Goal: Task Accomplishment & Management: Use online tool/utility

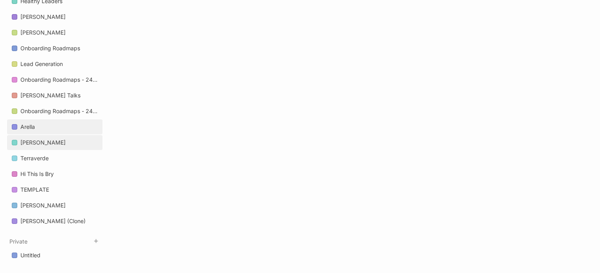
scroll to position [581, 0]
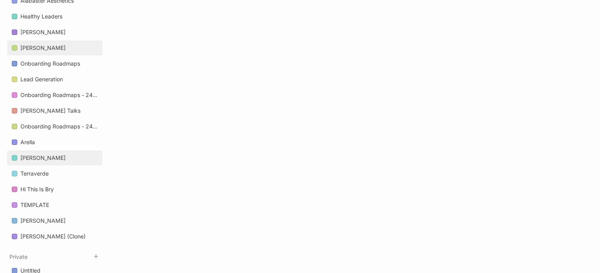
click at [44, 49] on div "[PERSON_NAME]" at bounding box center [42, 47] width 45 height 9
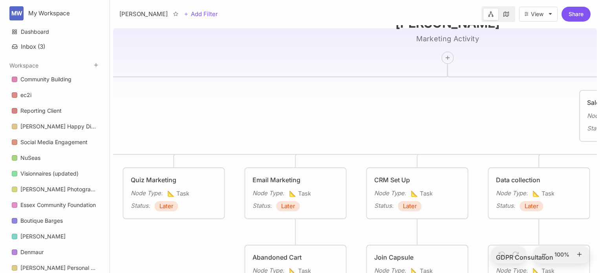
drag, startPoint x: 330, startPoint y: -1, endPoint x: 409, endPoint y: -26, distance: 82.5
click at [409, 0] on html "MW My Workspace Dashboard Inbox ( 3 ) Workspace Community Building ec2i Reporti…" at bounding box center [300, 136] width 600 height 273
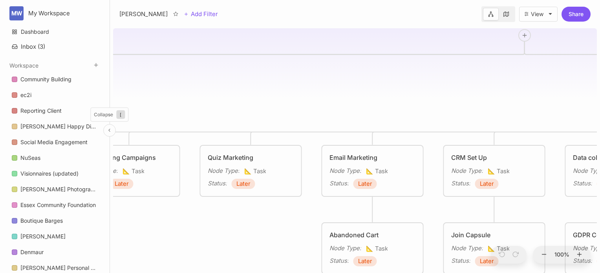
click at [109, 129] on icon at bounding box center [109, 130] width 5 height 5
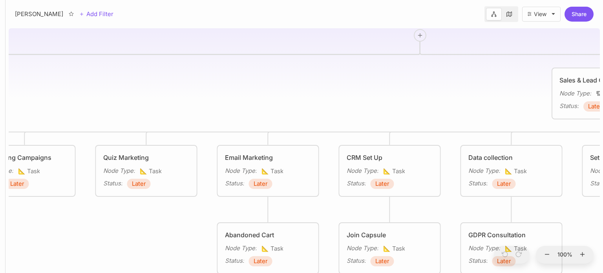
click at [511, 16] on icon at bounding box center [509, 13] width 5 height 5
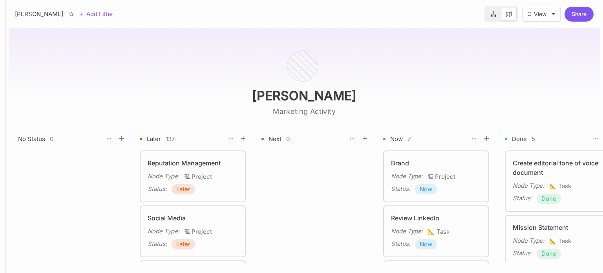
scroll to position [7567, 0]
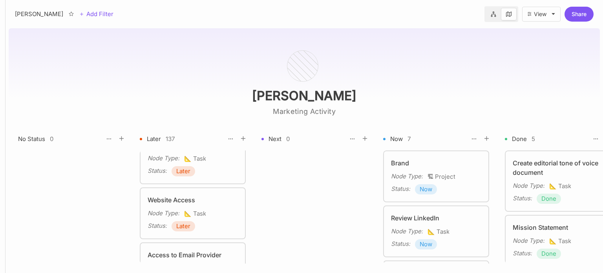
click at [492, 17] on link at bounding box center [493, 14] width 15 height 13
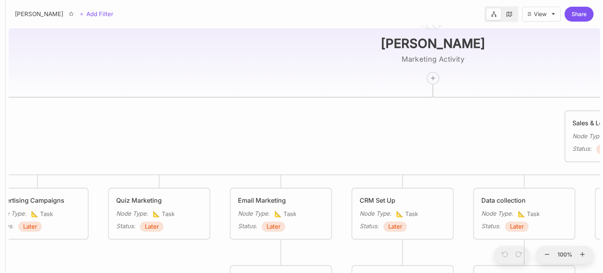
drag, startPoint x: 357, startPoint y: 86, endPoint x: 519, endPoint y: -7, distance: 186.7
click at [519, 0] on html "[PERSON_NAME] Add Filter View Share [PERSON_NAME] Marketing Activity Reputation…" at bounding box center [301, 136] width 603 height 273
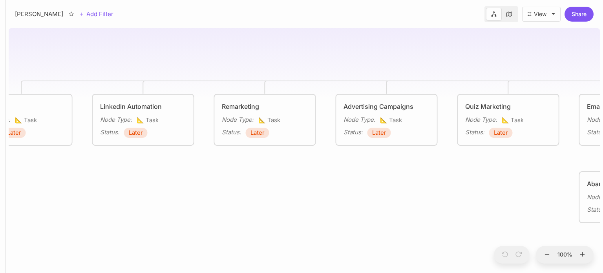
drag, startPoint x: 400, startPoint y: 92, endPoint x: 512, endPoint y: 46, distance: 121.5
click at [512, 46] on div "[PERSON_NAME] Marketing Activity Reputation Management Node Type : 🏗 Project St…" at bounding box center [305, 149] width 592 height 248
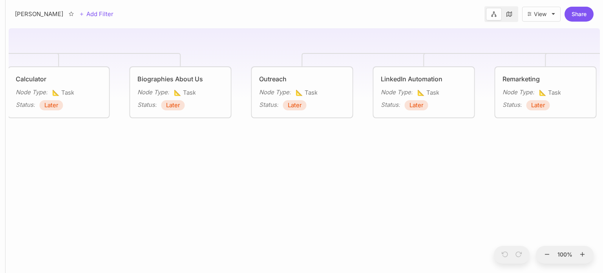
drag, startPoint x: 345, startPoint y: 212, endPoint x: 512, endPoint y: 191, distance: 169.1
click at [512, 191] on div "[PERSON_NAME] Marketing Activity Reputation Management Node Type : 🏗 Project St…" at bounding box center [305, 149] width 592 height 248
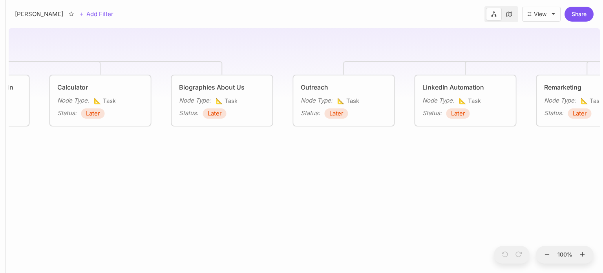
drag, startPoint x: 379, startPoint y: 220, endPoint x: 588, endPoint y: 233, distance: 209.4
click at [588, 233] on div "[PERSON_NAME] Marketing Activity Reputation Management Node Type : 🏗 Project St…" at bounding box center [305, 149] width 592 height 248
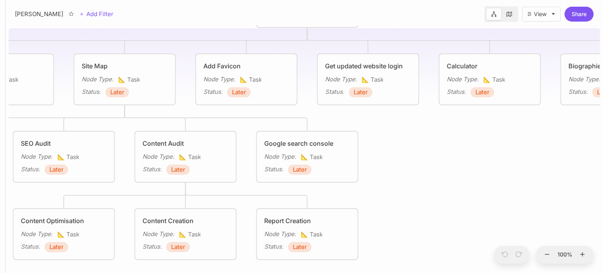
drag, startPoint x: 422, startPoint y: 240, endPoint x: 603, endPoint y: 207, distance: 183.8
click at [603, 207] on div "[PERSON_NAME] Marketing Activity Reputation Management Node Type : 🏗 Project St…" at bounding box center [304, 149] width 598 height 248
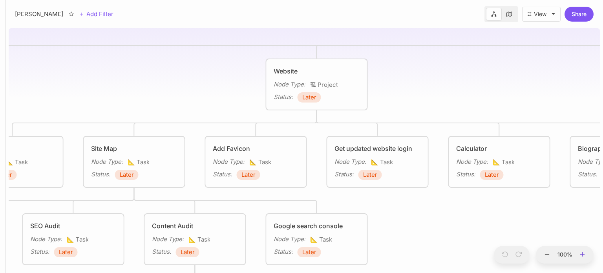
drag, startPoint x: 575, startPoint y: 169, endPoint x: 584, endPoint y: 251, distance: 82.2
click at [584, 251] on div "[PERSON_NAME] Marketing Activity Reputation Management Node Type : 🏗 Project St…" at bounding box center [305, 149] width 592 height 248
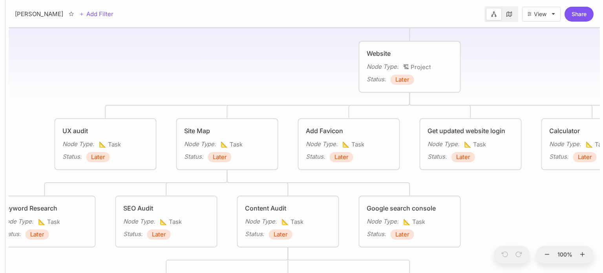
drag, startPoint x: 509, startPoint y: 243, endPoint x: 603, endPoint y: 221, distance: 96.3
click at [603, 221] on div "[PERSON_NAME] Marketing Activity Reputation Management Node Type : 🏗 Project St…" at bounding box center [304, 149] width 598 height 248
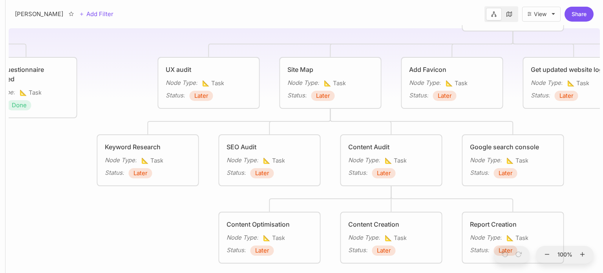
drag, startPoint x: 500, startPoint y: 223, endPoint x: 603, endPoint y: 165, distance: 118.6
click at [603, 165] on div "[PERSON_NAME] Marketing Activity Reputation Management Node Type : 🏗 Project St…" at bounding box center [304, 149] width 598 height 248
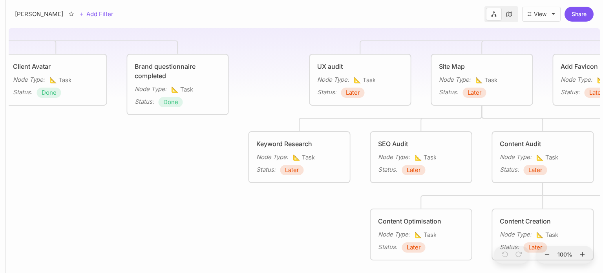
drag, startPoint x: 121, startPoint y: 235, endPoint x: 273, endPoint y: 234, distance: 152.4
click at [273, 234] on div "[PERSON_NAME] Marketing Activity Reputation Management Node Type : 🏗 Project St…" at bounding box center [305, 149] width 592 height 248
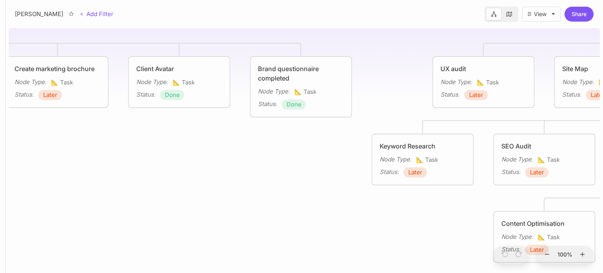
drag, startPoint x: 306, startPoint y: 208, endPoint x: 488, endPoint y: 188, distance: 182.2
click at [488, 188] on div "[PERSON_NAME] Marketing Activity Reputation Management Node Type : 🏗 Project St…" at bounding box center [305, 149] width 592 height 248
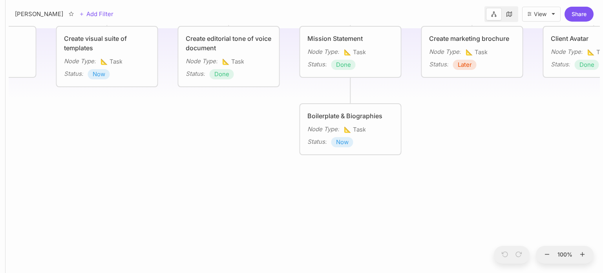
drag, startPoint x: 384, startPoint y: 189, endPoint x: 593, endPoint y: 178, distance: 209.7
click at [593, 178] on div "[PERSON_NAME] Marketing Activity Reputation Management Node Type : 🏗 Project St…" at bounding box center [305, 149] width 592 height 248
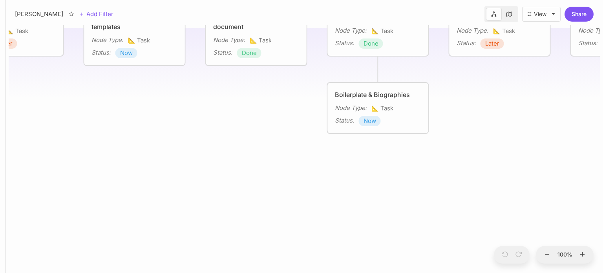
drag, startPoint x: 289, startPoint y: 204, endPoint x: 316, endPoint y: 183, distance: 34.4
click at [316, 183] on div "[PERSON_NAME] Marketing Activity Reputation Management Node Type : 🏗 Project St…" at bounding box center [305, 149] width 592 height 248
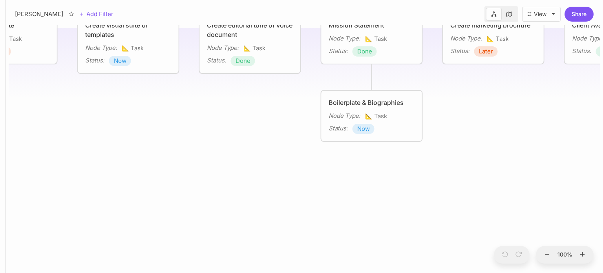
drag, startPoint x: 394, startPoint y: 194, endPoint x: 472, endPoint y: 181, distance: 78.8
click at [472, 181] on div "[PERSON_NAME] Marketing Activity Reputation Management Node Type : 🏗 Project St…" at bounding box center [305, 149] width 592 height 248
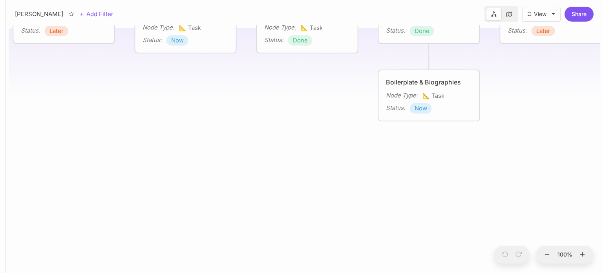
drag, startPoint x: 285, startPoint y: 189, endPoint x: 589, endPoint y: 224, distance: 306.5
click at [589, 224] on div "[PERSON_NAME] Marketing Activity Reputation Management Node Type : 🏗 Project St…" at bounding box center [305, 149] width 592 height 248
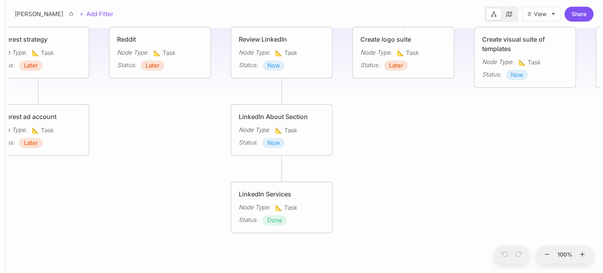
drag, startPoint x: 486, startPoint y: 209, endPoint x: 603, endPoint y: 194, distance: 117.7
click at [603, 194] on div "[PERSON_NAME] Marketing Activity Reputation Management Node Type : 🏗 Project St…" at bounding box center [304, 149] width 598 height 248
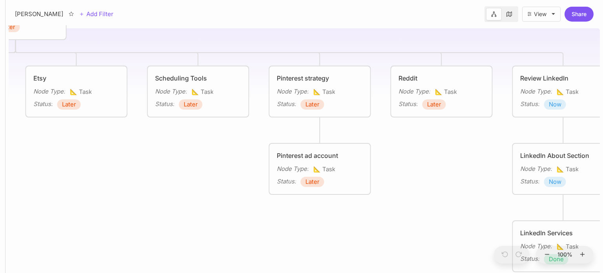
drag, startPoint x: 190, startPoint y: 221, endPoint x: 350, endPoint y: 242, distance: 161.7
click at [350, 242] on div "[PERSON_NAME] Marketing Activity Reputation Management Node Type : 🏗 Project St…" at bounding box center [305, 149] width 592 height 248
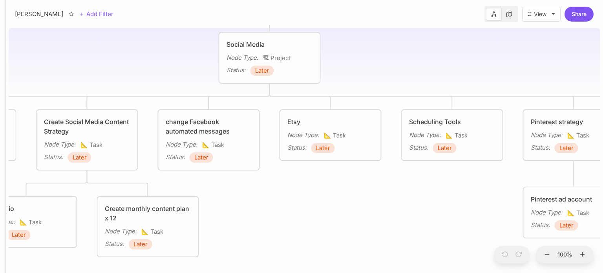
drag, startPoint x: 137, startPoint y: 208, endPoint x: 331, endPoint y: 245, distance: 197.2
click at [394, 250] on div "[PERSON_NAME] Marketing Activity Reputation Management Node Type : 🏗 Project St…" at bounding box center [305, 149] width 592 height 248
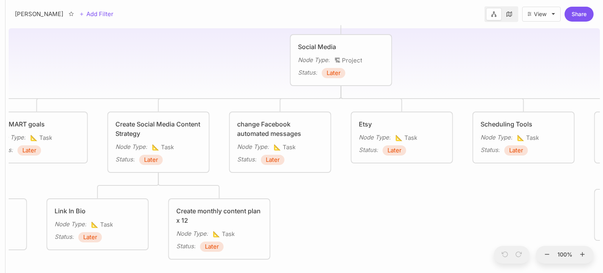
drag, startPoint x: 359, startPoint y: 222, endPoint x: 430, endPoint y: 225, distance: 70.4
click at [430, 225] on div "[PERSON_NAME] Marketing Activity Reputation Management Node Type : 🏗 Project St…" at bounding box center [305, 149] width 592 height 248
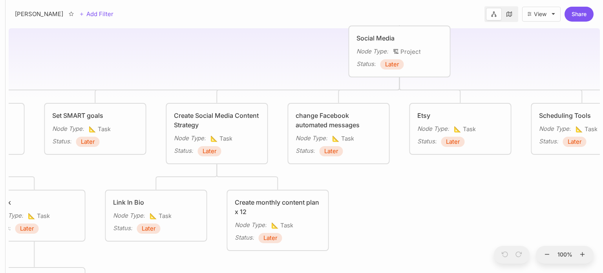
drag, startPoint x: 537, startPoint y: 240, endPoint x: 588, endPoint y: 231, distance: 51.0
click at [588, 231] on div "[PERSON_NAME] Marketing Activity Reputation Management Node Type : 🏗 Project St…" at bounding box center [305, 149] width 592 height 248
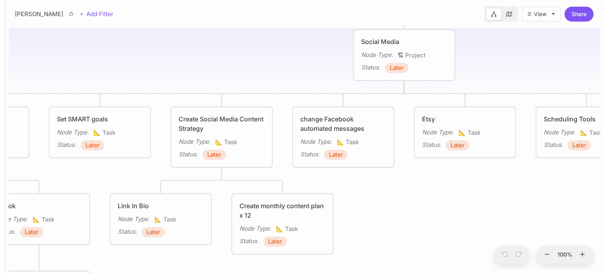
drag, startPoint x: 504, startPoint y: 216, endPoint x: 508, endPoint y: 220, distance: 5.8
click at [508, 220] on div "[PERSON_NAME] Marketing Activity Reputation Management Node Type : 🏗 Project St…" at bounding box center [305, 149] width 592 height 248
click at [390, 41] on div "Social Media" at bounding box center [404, 41] width 86 height 9
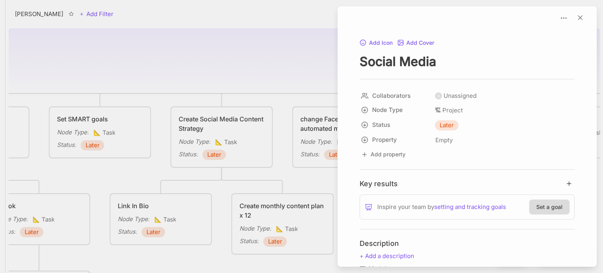
click at [391, 65] on textarea "Social Media" at bounding box center [467, 61] width 215 height 16
click at [451, 63] on textarea "Social Media" at bounding box center [467, 61] width 215 height 16
type textarea "Social Media & Content"
click at [579, 18] on icon at bounding box center [581, 18] width 8 height 8
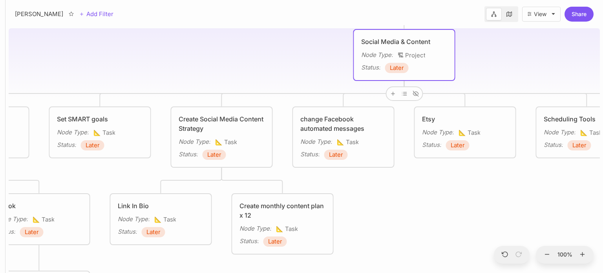
drag, startPoint x: 429, startPoint y: 212, endPoint x: 484, endPoint y: 89, distance: 134.3
click at [484, 89] on div "[PERSON_NAME] Marketing Activity Reputation Management Node Type : 🏗 Project St…" at bounding box center [305, 149] width 592 height 248
drag, startPoint x: 409, startPoint y: 220, endPoint x: 517, endPoint y: 175, distance: 117.2
click at [517, 175] on div "[PERSON_NAME] Marketing Activity Reputation Management Node Type : 🏗 Project St…" at bounding box center [305, 149] width 592 height 248
drag, startPoint x: 479, startPoint y: 199, endPoint x: 369, endPoint y: 198, distance: 109.6
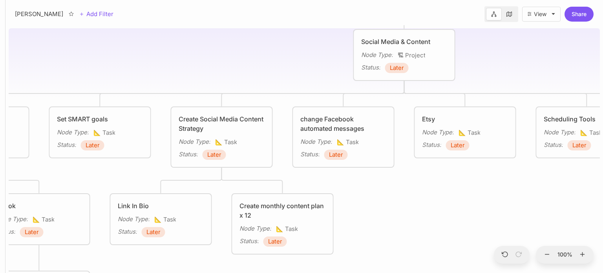
click at [369, 198] on div "[PERSON_NAME] Marketing Activity Reputation Management Node Type : 🏗 Project St…" at bounding box center [305, 149] width 592 height 248
click at [390, 91] on icon at bounding box center [393, 94] width 6 height 6
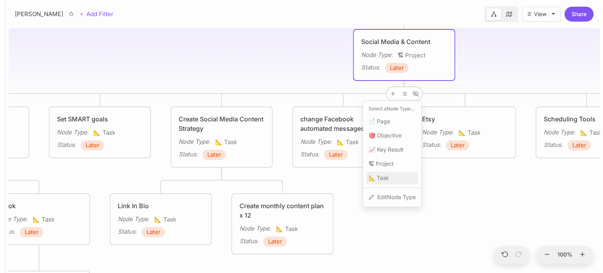
click at [380, 179] on span "📐 Task" at bounding box center [379, 177] width 20 height 9
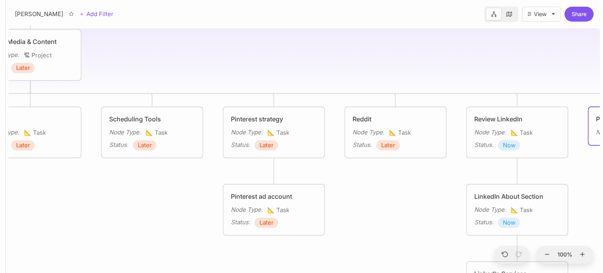
scroll to position [0, 378]
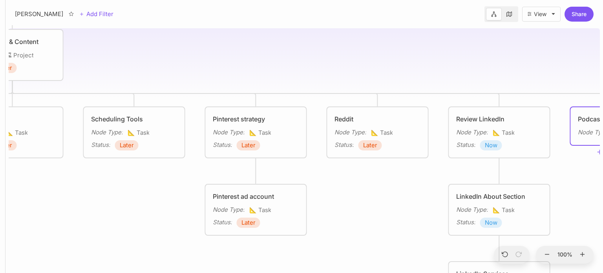
type textarea "Podcast"
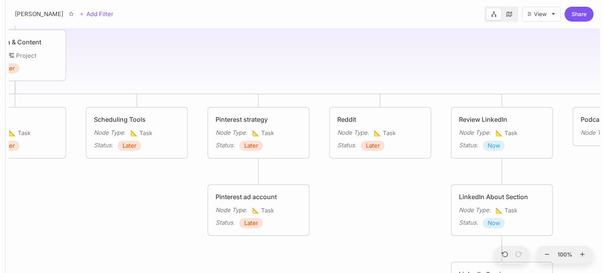
drag, startPoint x: 105, startPoint y: 203, endPoint x: 244, endPoint y: 211, distance: 139.7
click at [244, 211] on div "[PERSON_NAME] Marketing Activity Reputation Management Node Type : 🏗 Project St…" at bounding box center [305, 149] width 592 height 248
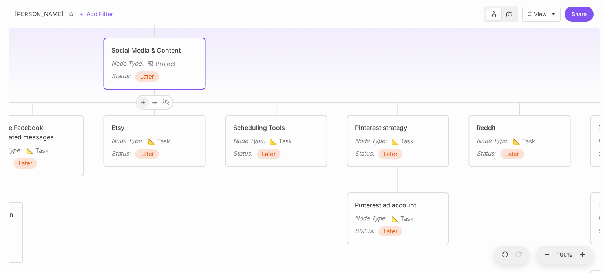
click at [145, 103] on icon at bounding box center [143, 102] width 6 height 6
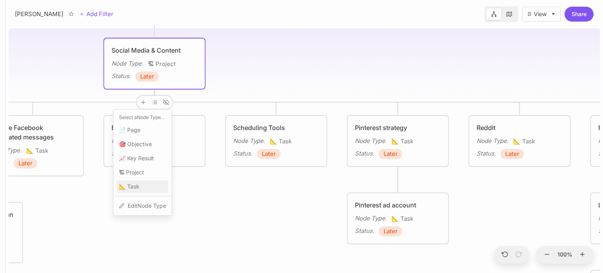
click at [136, 189] on span "📐 Task" at bounding box center [129, 186] width 20 height 9
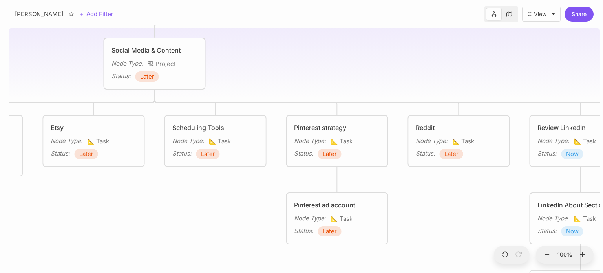
drag, startPoint x: 337, startPoint y: 203, endPoint x: 316, endPoint y: 205, distance: 21.3
click at [316, 205] on div "[PERSON_NAME] Marketing Activity Reputation Management Node Type : 🏗 Project St…" at bounding box center [305, 149] width 592 height 248
click at [447, 209] on div "[PERSON_NAME] Marketing Activity Reputation Management Node Type : 🏗 Project St…" at bounding box center [305, 149] width 592 height 248
drag, startPoint x: 458, startPoint y: 213, endPoint x: 396, endPoint y: 203, distance: 63.0
click at [396, 203] on div "[PERSON_NAME] Marketing Activity Reputation Management Node Type : 🏗 Project St…" at bounding box center [305, 149] width 592 height 248
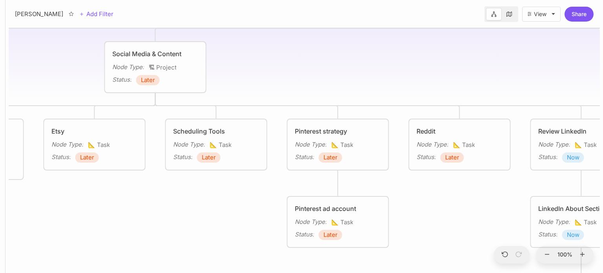
drag, startPoint x: 168, startPoint y: 216, endPoint x: 37, endPoint y: 207, distance: 131.9
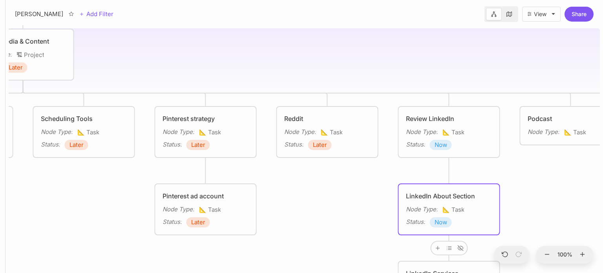
drag, startPoint x: 564, startPoint y: 198, endPoint x: 505, endPoint y: 194, distance: 59.1
click at [505, 194] on div "[PERSON_NAME] Marketing Activity Reputation Management Node Type : 🏗 Project St…" at bounding box center [305, 149] width 592 height 248
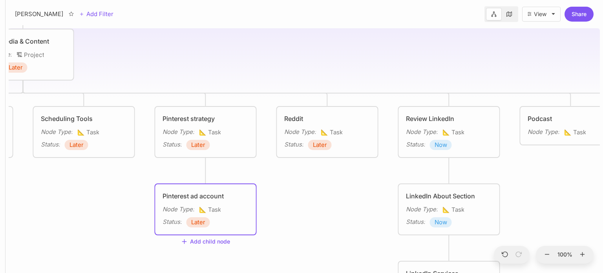
drag, startPoint x: 316, startPoint y: 187, endPoint x: 223, endPoint y: 183, distance: 92.8
click at [220, 183] on div "[PERSON_NAME] Marketing Activity Reputation Management Node Type : 🏗 Project St…" at bounding box center [305, 149] width 592 height 248
drag, startPoint x: 79, startPoint y: 195, endPoint x: 15, endPoint y: 193, distance: 63.3
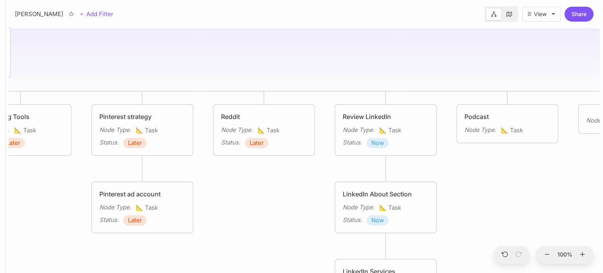
drag
click at [516, 169] on div "[PERSON_NAME] Marketing Activity Reputation Management Node Type : 🏗 Project St…" at bounding box center [305, 149] width 592 height 248
click at [588, 124] on div "Node Type :" at bounding box center [603, 120] width 32 height 9
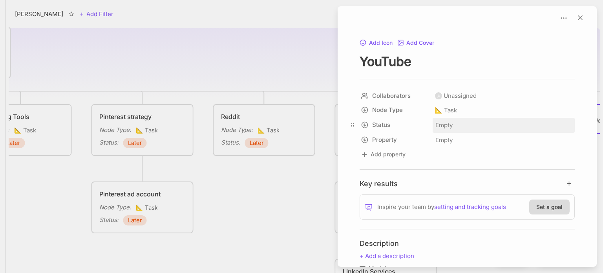
type textarea "YouTube"
click at [442, 125] on span "Empty" at bounding box center [444, 125] width 18 height 10
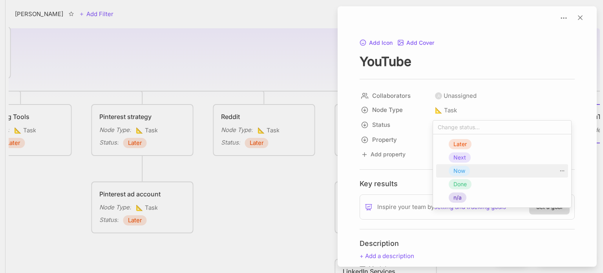
click at [456, 171] on span "Now" at bounding box center [460, 170] width 12 height 9
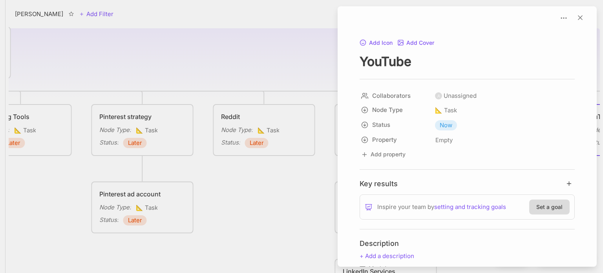
click at [294, 195] on div at bounding box center [301, 136] width 603 height 273
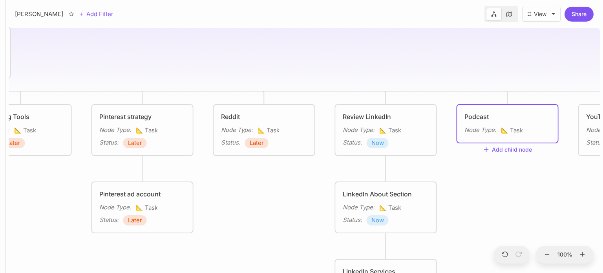
click at [510, 120] on div "Podcast" at bounding box center [508, 116] width 86 height 9
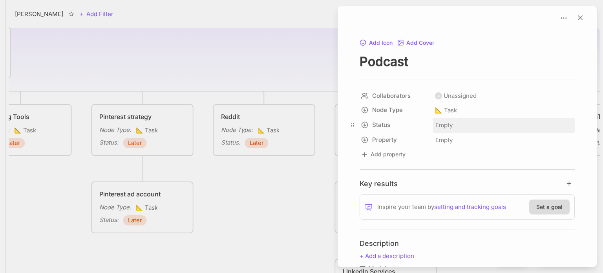
click at [444, 124] on span "Empty" at bounding box center [444, 125] width 18 height 10
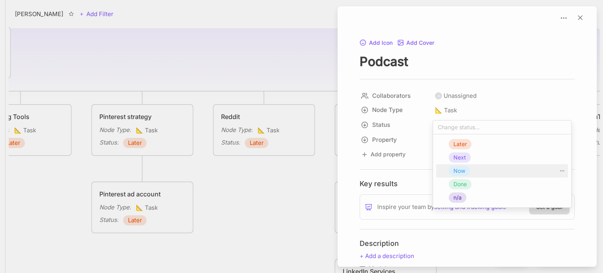
click at [462, 171] on span "Now" at bounding box center [460, 170] width 12 height 9
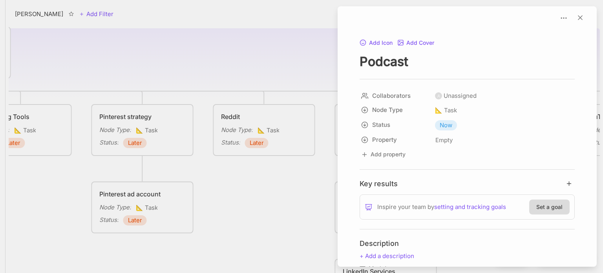
click at [286, 200] on div at bounding box center [301, 136] width 603 height 273
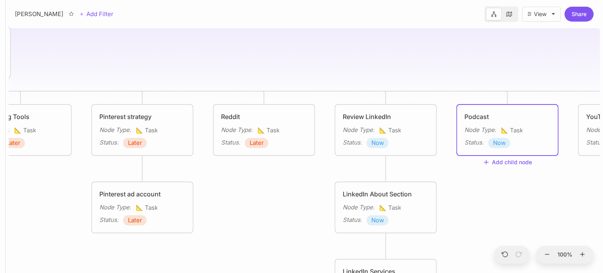
click at [507, 14] on icon at bounding box center [509, 13] width 5 height 5
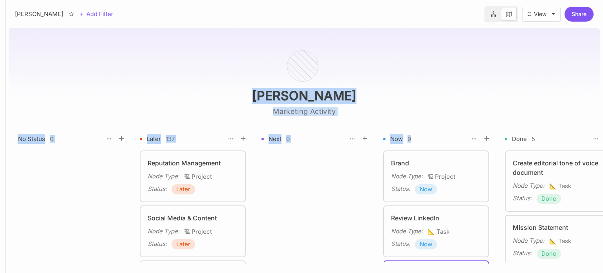
drag, startPoint x: 464, startPoint y: 75, endPoint x: 473, endPoint y: 29, distance: 46.2
click at [473, 29] on div "[PERSON_NAME] Marketing Activity No Status 0 Later 137 Next 0 Now 9 Done 5 n/a …" at bounding box center [304, 149] width 598 height 248
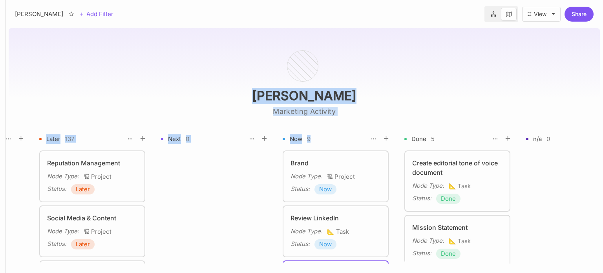
scroll to position [0, 145]
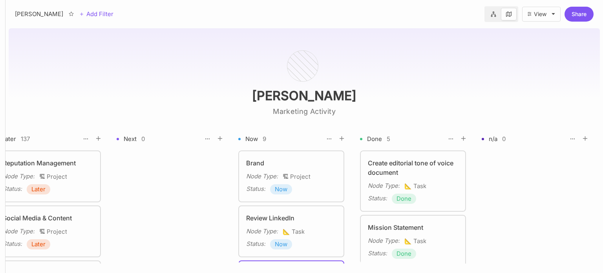
click at [211, 92] on div "[PERSON_NAME] Marketing Activity No Status 0 Later 137 Next 0 Now 9 Done 5 n/a …" at bounding box center [304, 149] width 598 height 248
click at [282, 189] on span "Now" at bounding box center [281, 189] width 13 height 9
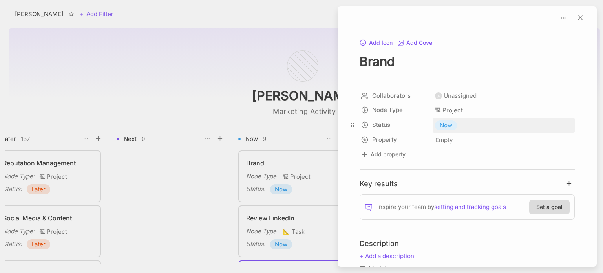
click at [451, 130] on div "Now" at bounding box center [446, 125] width 22 height 10
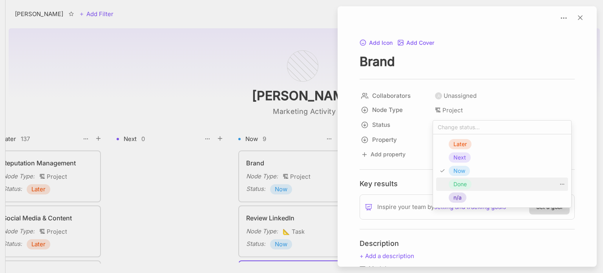
click at [457, 187] on span "Done" at bounding box center [460, 184] width 13 height 9
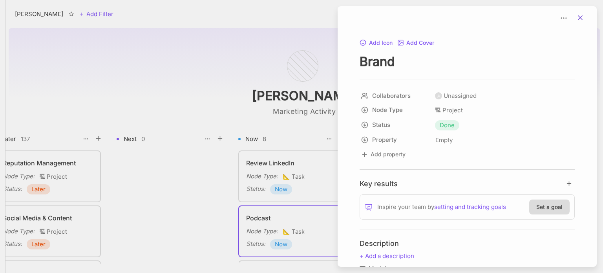
click at [577, 16] on icon at bounding box center [581, 18] width 8 height 8
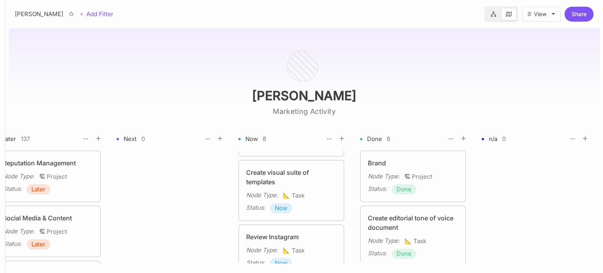
scroll to position [154, 0]
click at [281, 210] on span "Now" at bounding box center [281, 209] width 13 height 9
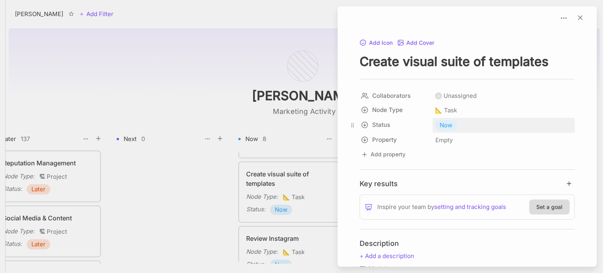
click at [439, 124] on div "Now" at bounding box center [446, 125] width 22 height 10
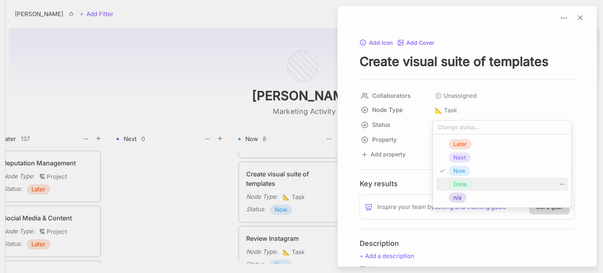
click at [463, 180] on span "Done" at bounding box center [460, 184] width 13 height 9
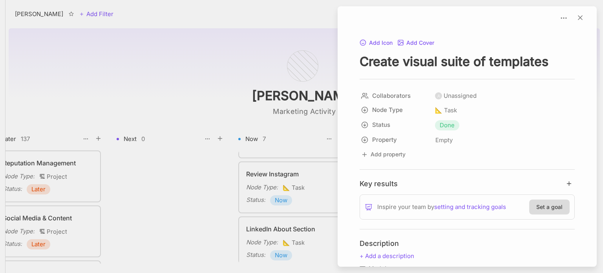
click at [209, 218] on div at bounding box center [301, 136] width 603 height 273
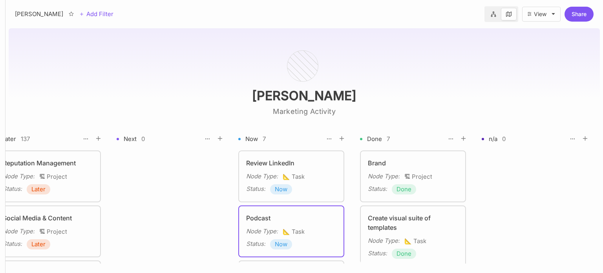
click at [281, 190] on span "Now" at bounding box center [281, 189] width 13 height 9
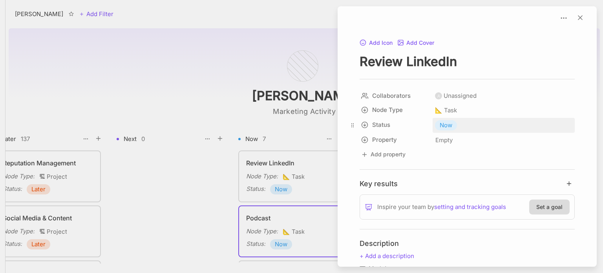
click at [450, 127] on span "Now" at bounding box center [446, 125] width 13 height 9
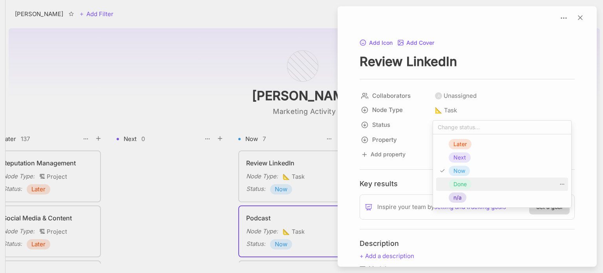
click at [468, 187] on div "Done" at bounding box center [460, 184] width 23 height 10
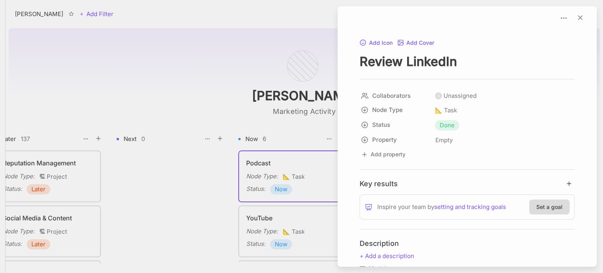
click at [195, 183] on div at bounding box center [301, 136] width 603 height 273
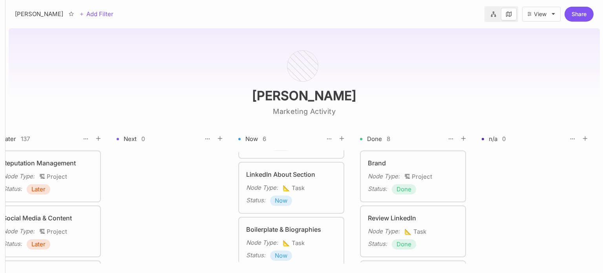
scroll to position [215, 0]
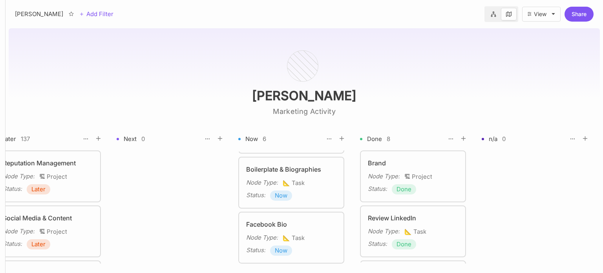
click at [285, 247] on span "Now" at bounding box center [281, 250] width 13 height 9
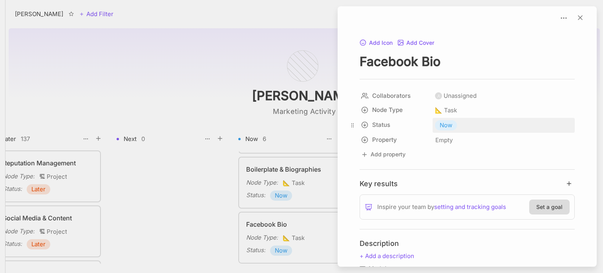
click at [448, 126] on span "Now" at bounding box center [446, 125] width 13 height 9
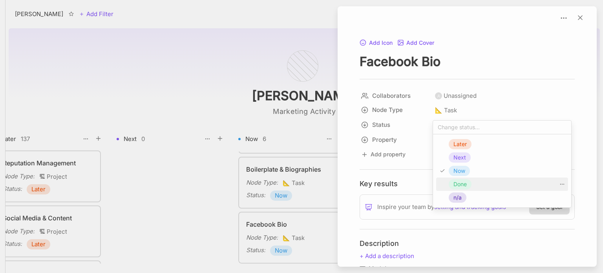
click at [461, 185] on span "Done" at bounding box center [460, 184] width 13 height 9
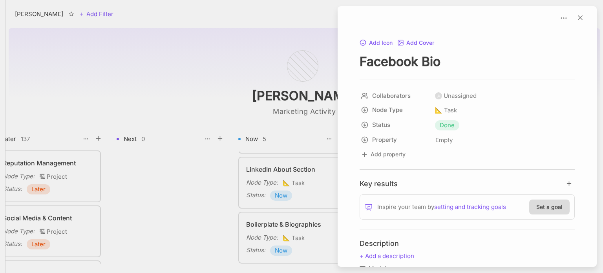
scroll to position [160, 0]
click at [197, 193] on div at bounding box center [301, 136] width 603 height 273
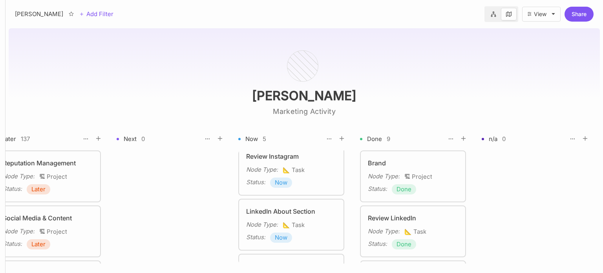
scroll to position [118, 0]
click at [492, 16] on icon at bounding box center [493, 13] width 5 height 5
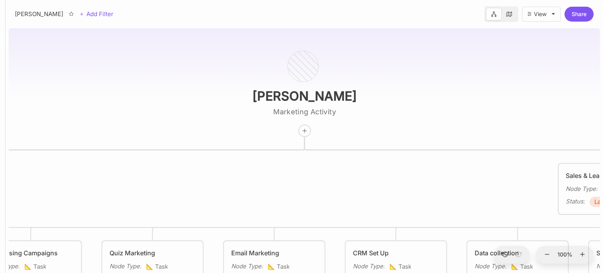
drag, startPoint x: 392, startPoint y: 133, endPoint x: 505, endPoint y: 77, distance: 126.0
click at [505, 77] on div "[PERSON_NAME] Marketing Activity Reputation Management Node Type : 🏗 Project St…" at bounding box center [305, 149] width 592 height 248
click at [510, 17] on link at bounding box center [509, 14] width 15 height 13
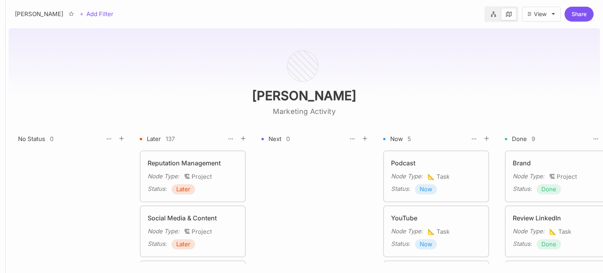
scroll to position [4281, 0]
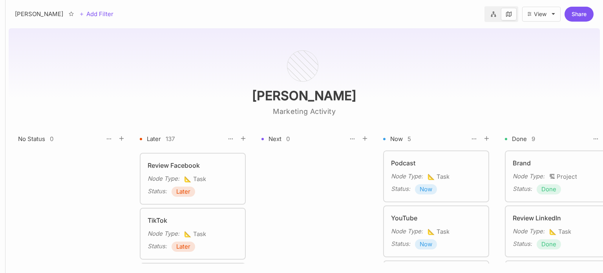
click at [186, 242] on span "Later" at bounding box center [183, 246] width 14 height 9
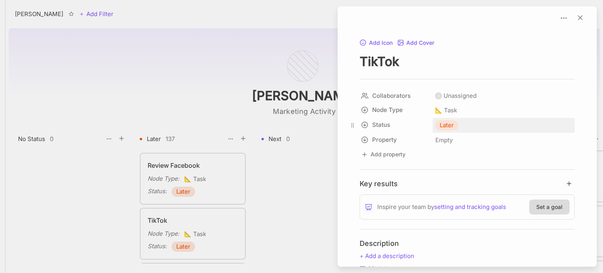
click at [447, 121] on span "Later" at bounding box center [447, 125] width 14 height 9
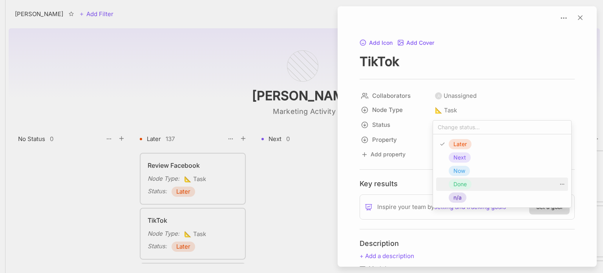
click at [460, 186] on span "Done" at bounding box center [460, 184] width 13 height 9
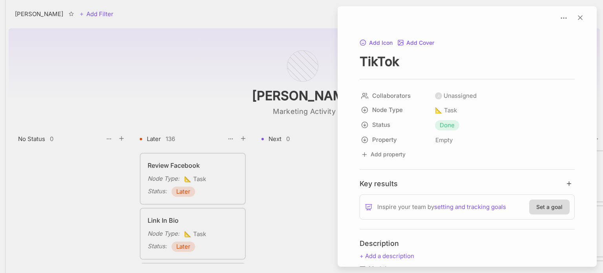
click at [317, 191] on div at bounding box center [301, 136] width 603 height 273
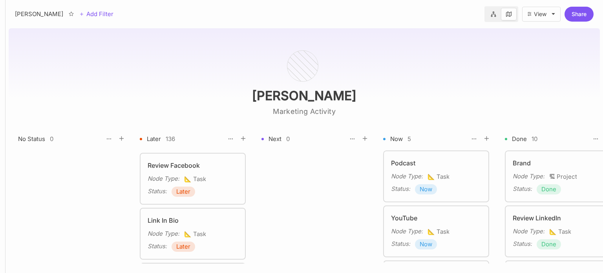
click at [190, 187] on span "Later" at bounding box center [183, 191] width 14 height 9
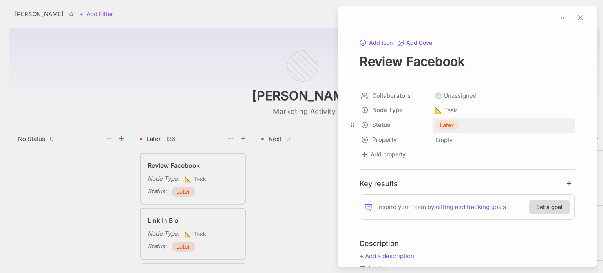
click at [453, 122] on span "Later" at bounding box center [447, 125] width 14 height 9
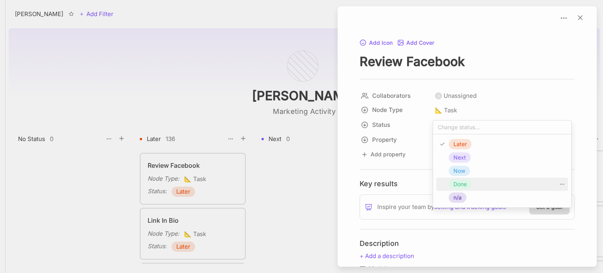
click at [466, 183] on span "Done" at bounding box center [460, 184] width 13 height 9
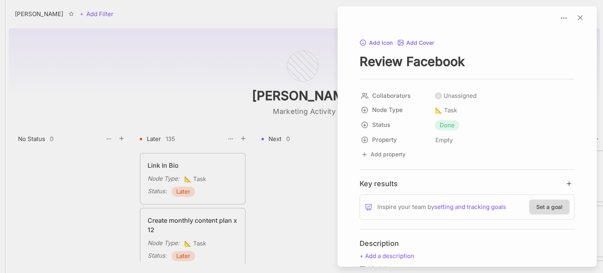
scroll to position [4227, 0]
click at [297, 187] on div at bounding box center [301, 136] width 603 height 273
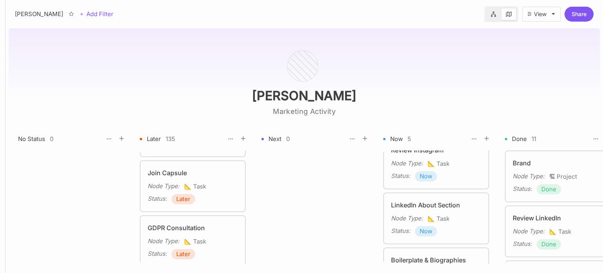
scroll to position [160, 0]
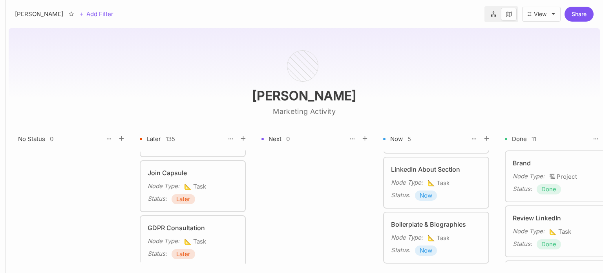
drag, startPoint x: 489, startPoint y: 224, endPoint x: 489, endPoint y: 212, distance: 12.6
click at [489, 212] on div "Podcast Node Type : 📐 Task Status : Now YouTube Node Type : 📐 Task Status : Now…" at bounding box center [437, 206] width 109 height 113
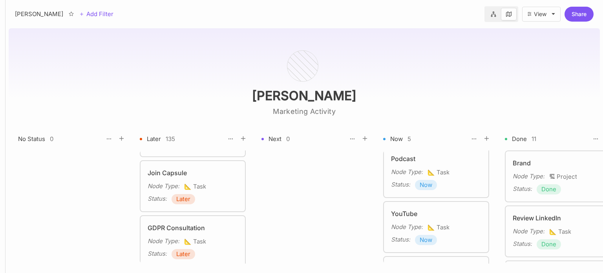
scroll to position [0, 0]
